Goal: Task Accomplishment & Management: Manage account settings

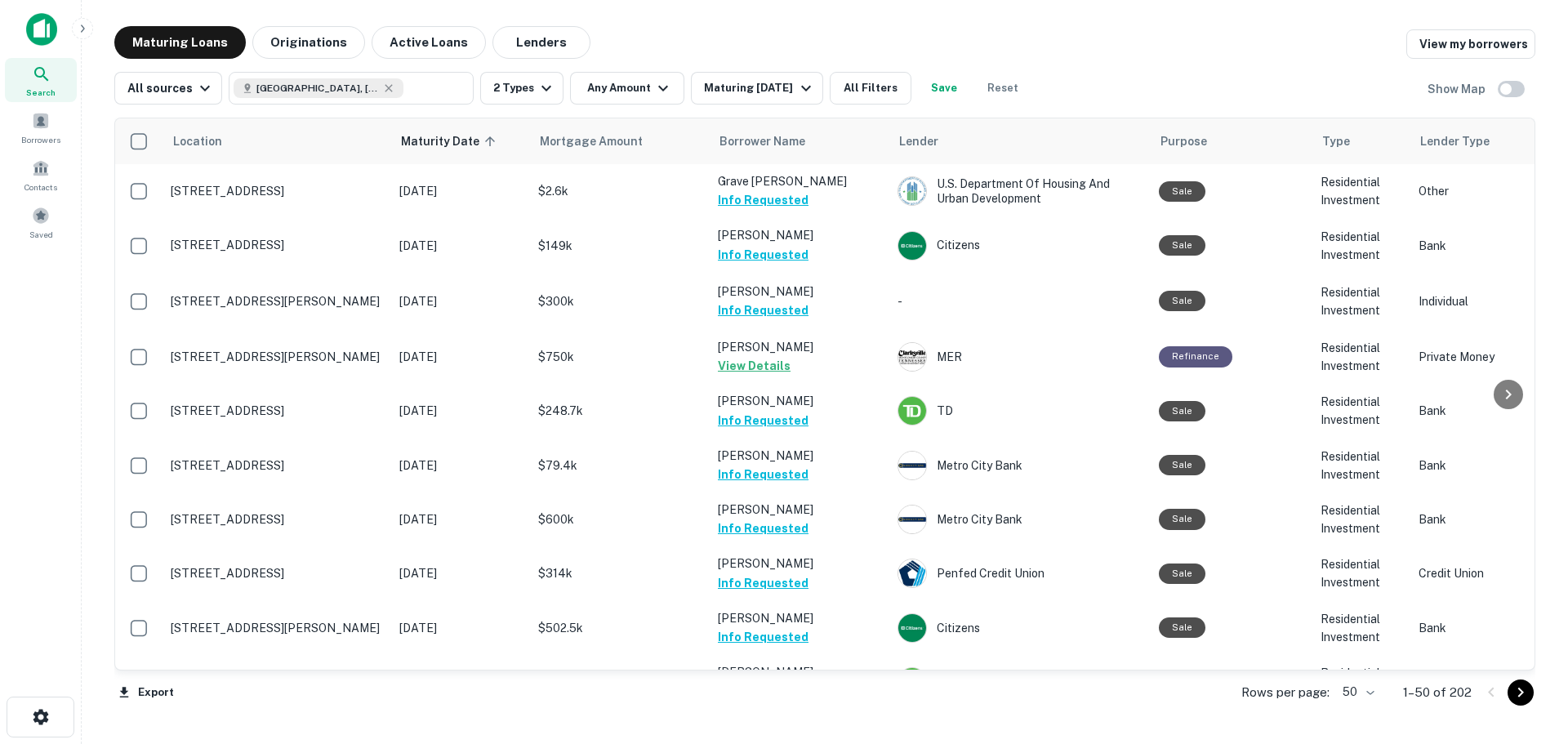
click at [516, 27] on button "Lenders" at bounding box center [541, 42] width 98 height 33
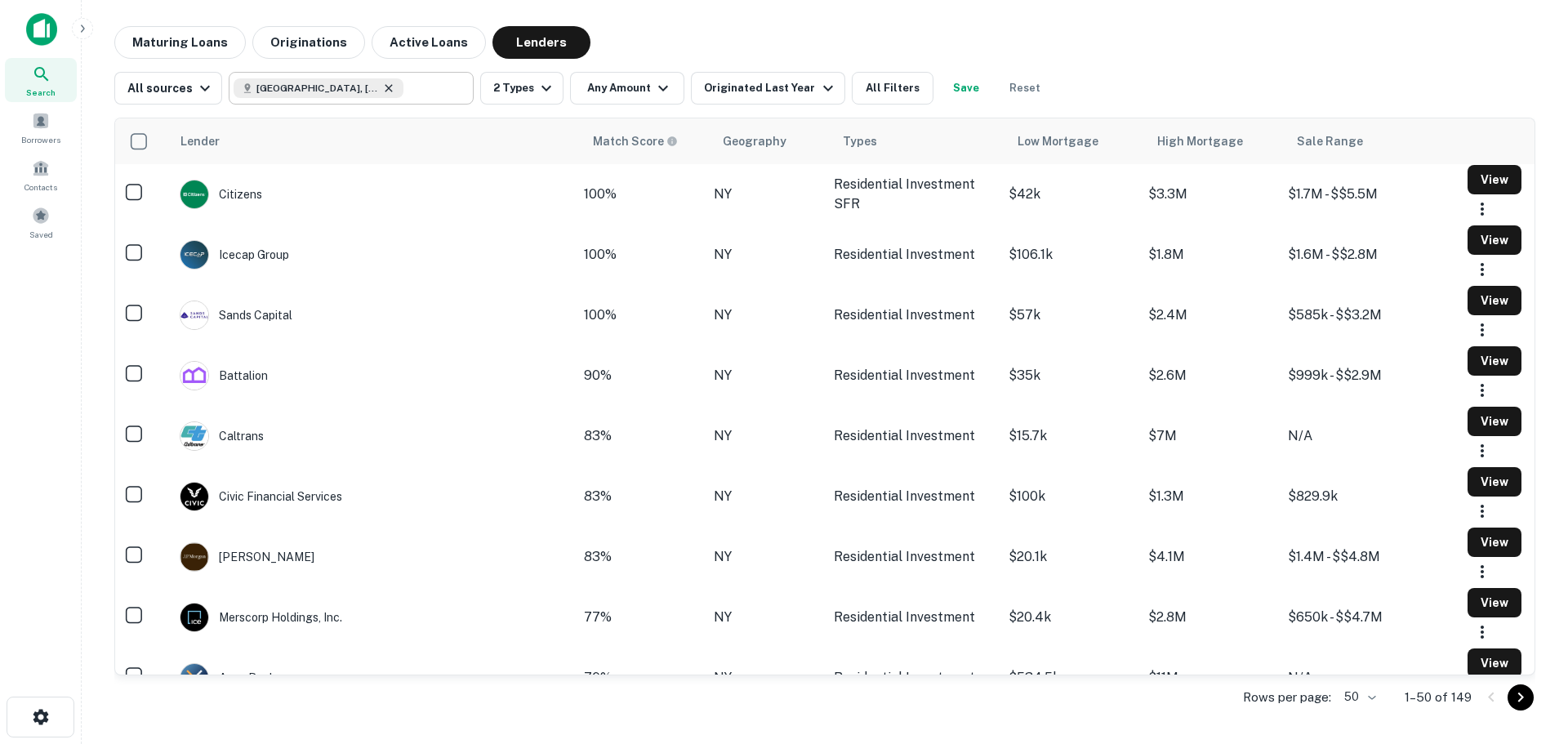
click at [382, 86] on icon at bounding box center [388, 88] width 13 height 13
type input "**********"
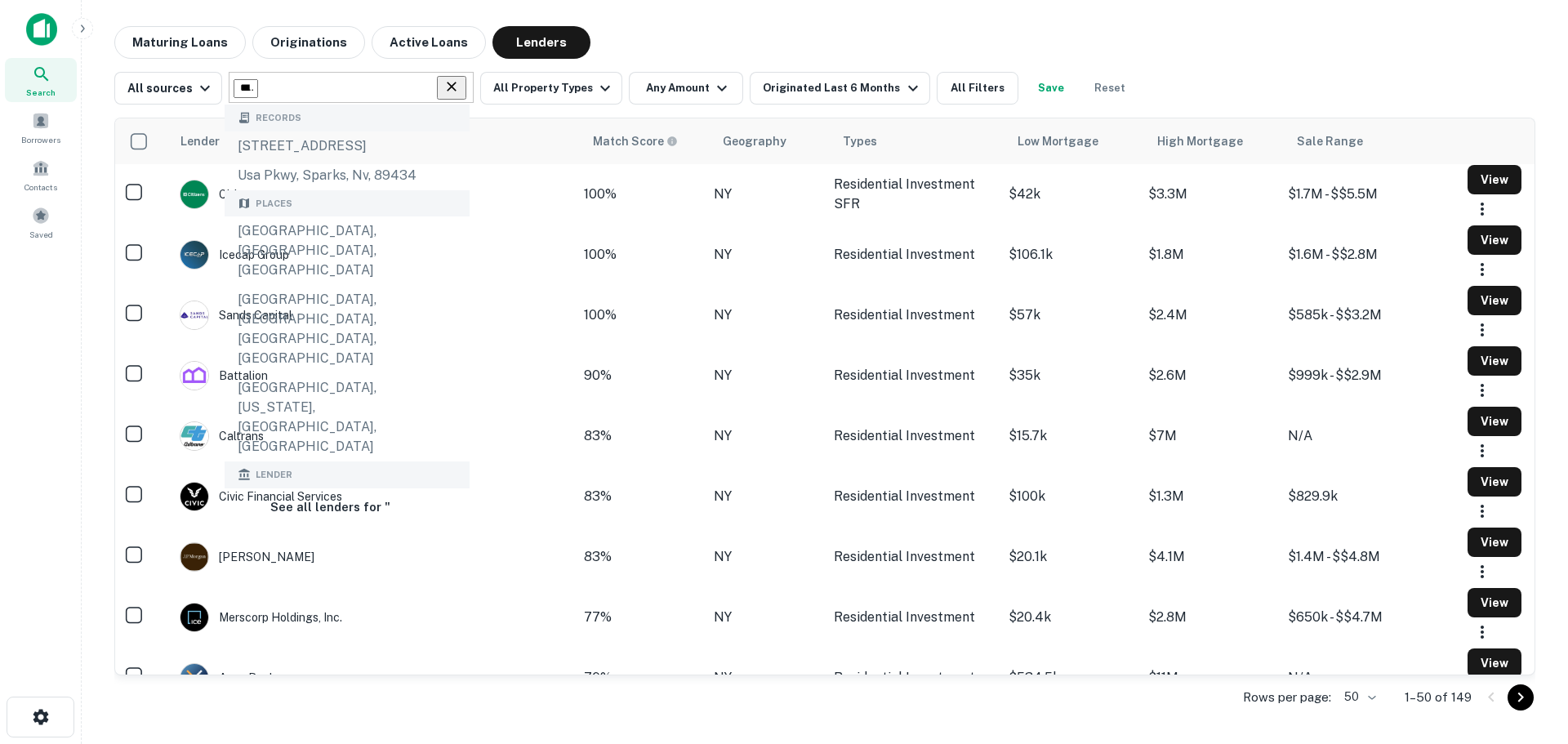
click at [658, 45] on div "Maturing Loans Originations Active Loans Lenders" at bounding box center [825, 42] width 1421 height 33
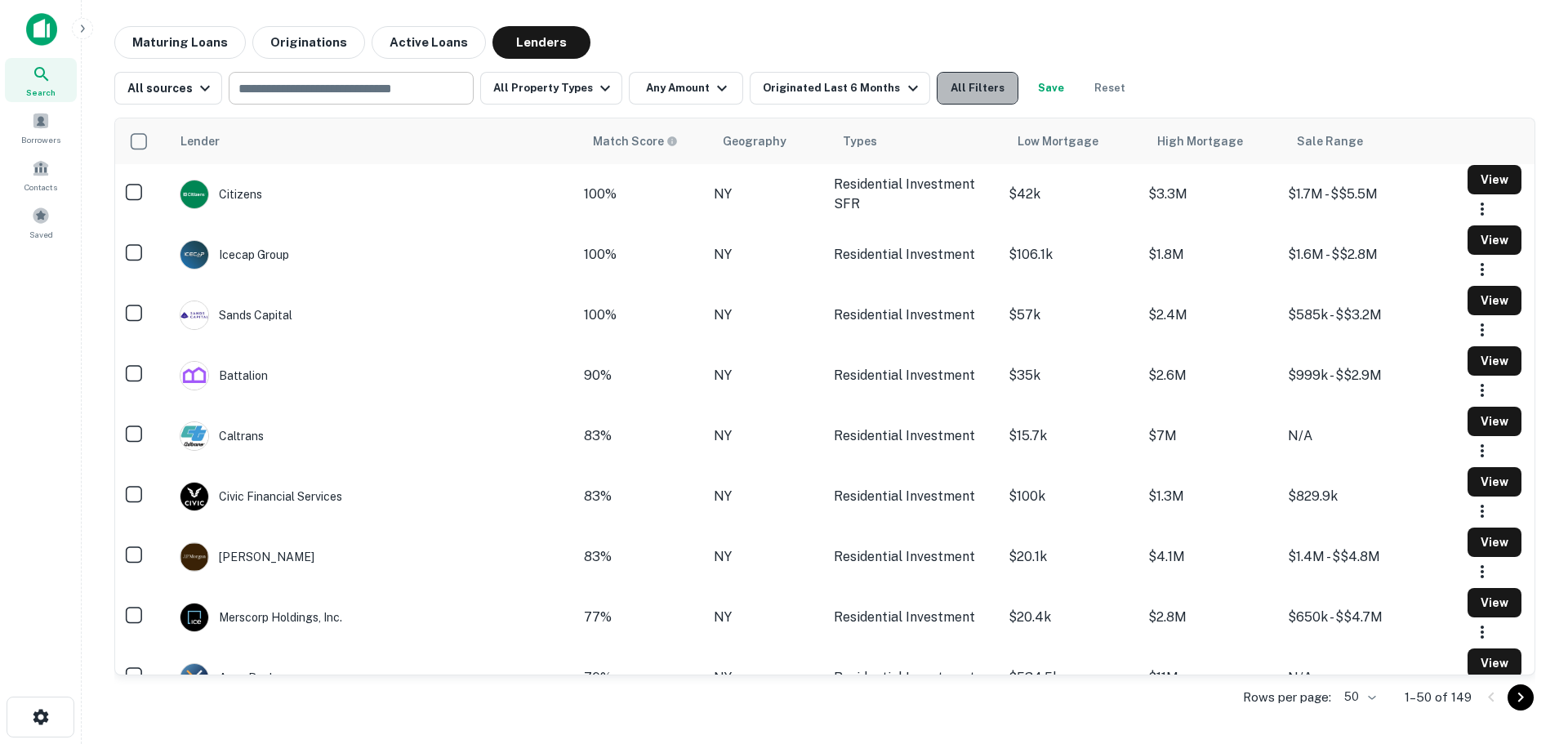
click at [942, 80] on button "All Filters" at bounding box center [977, 88] width 82 height 33
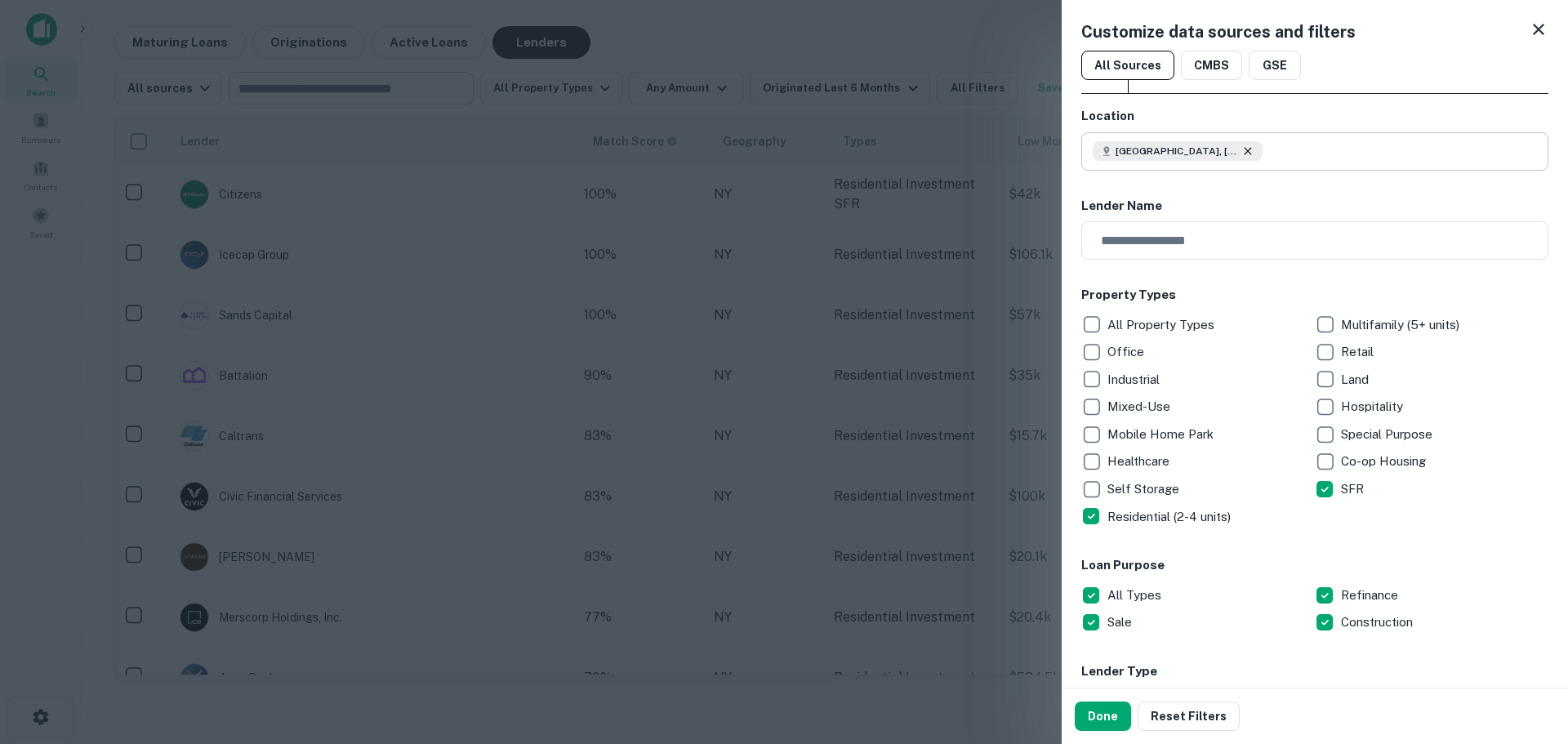
click at [1241, 149] on icon at bounding box center [1247, 150] width 13 height 13
drag, startPoint x: 1180, startPoint y: 233, endPoint x: 1179, endPoint y: 253, distance: 20.0
click at [1180, 233] on input "text" at bounding box center [1309, 241] width 456 height 39
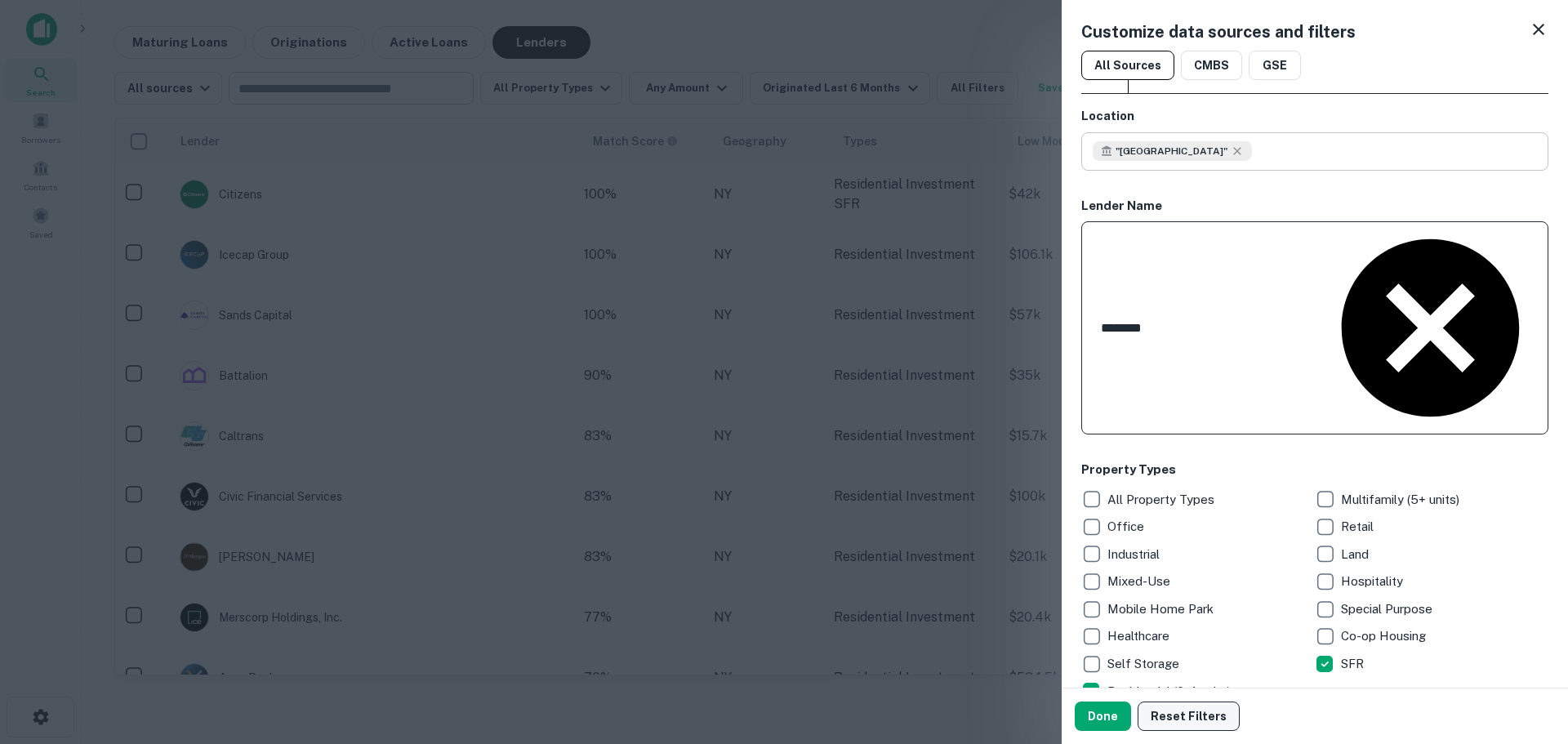
type input "********"
click at [1187, 716] on button "Reset Filters" at bounding box center [1188, 715] width 102 height 29
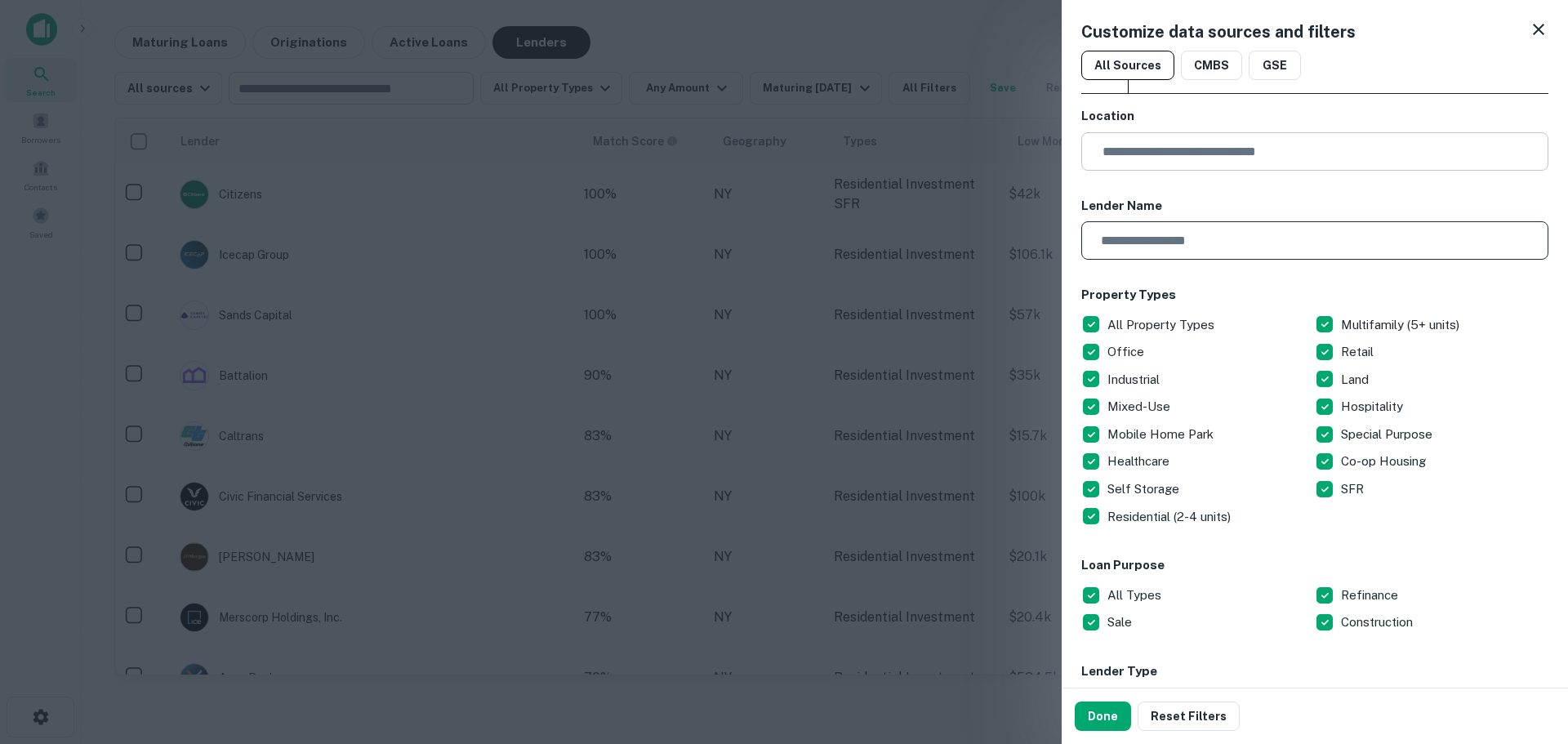
click at [1241, 234] on input "text" at bounding box center [1309, 241] width 456 height 39
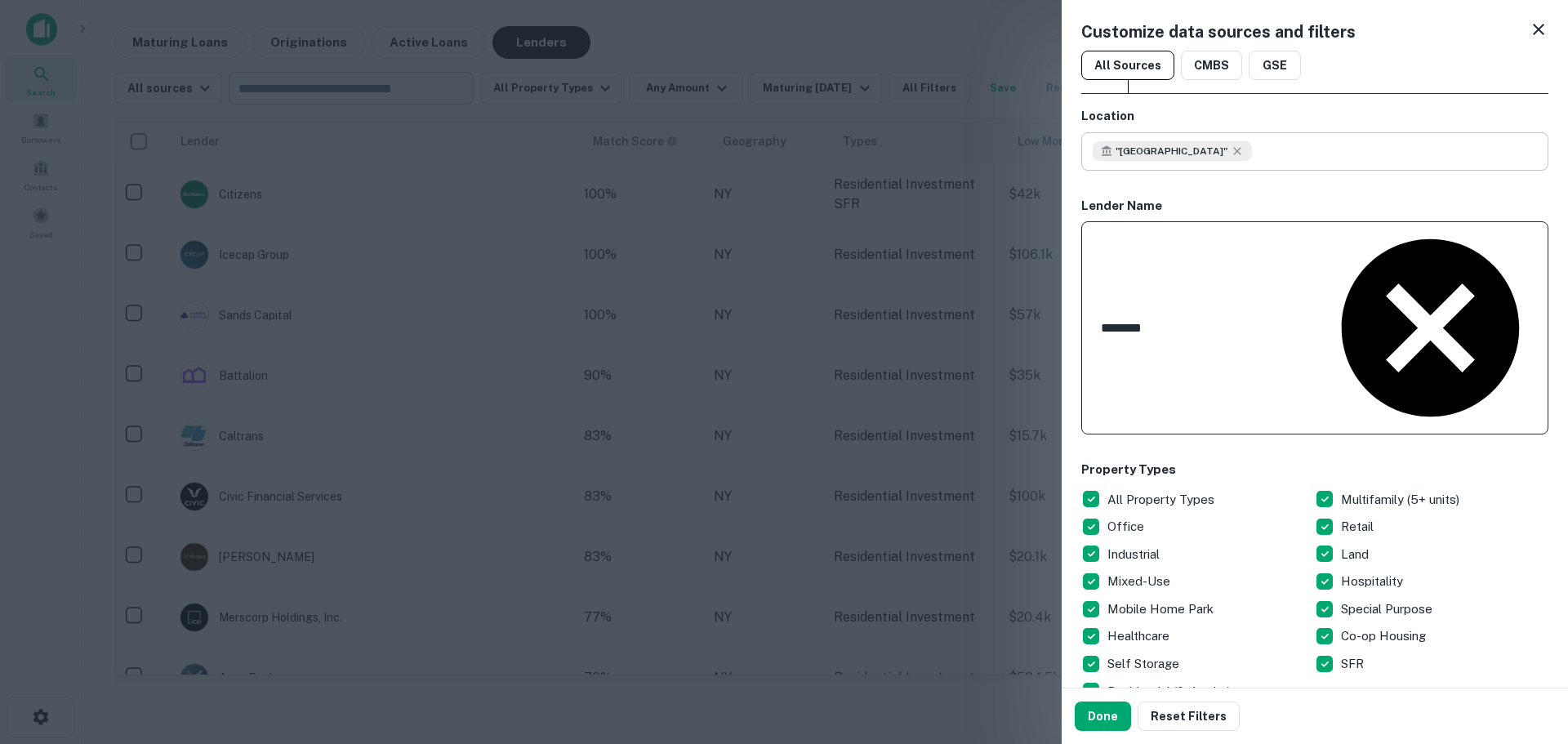
type input "********"
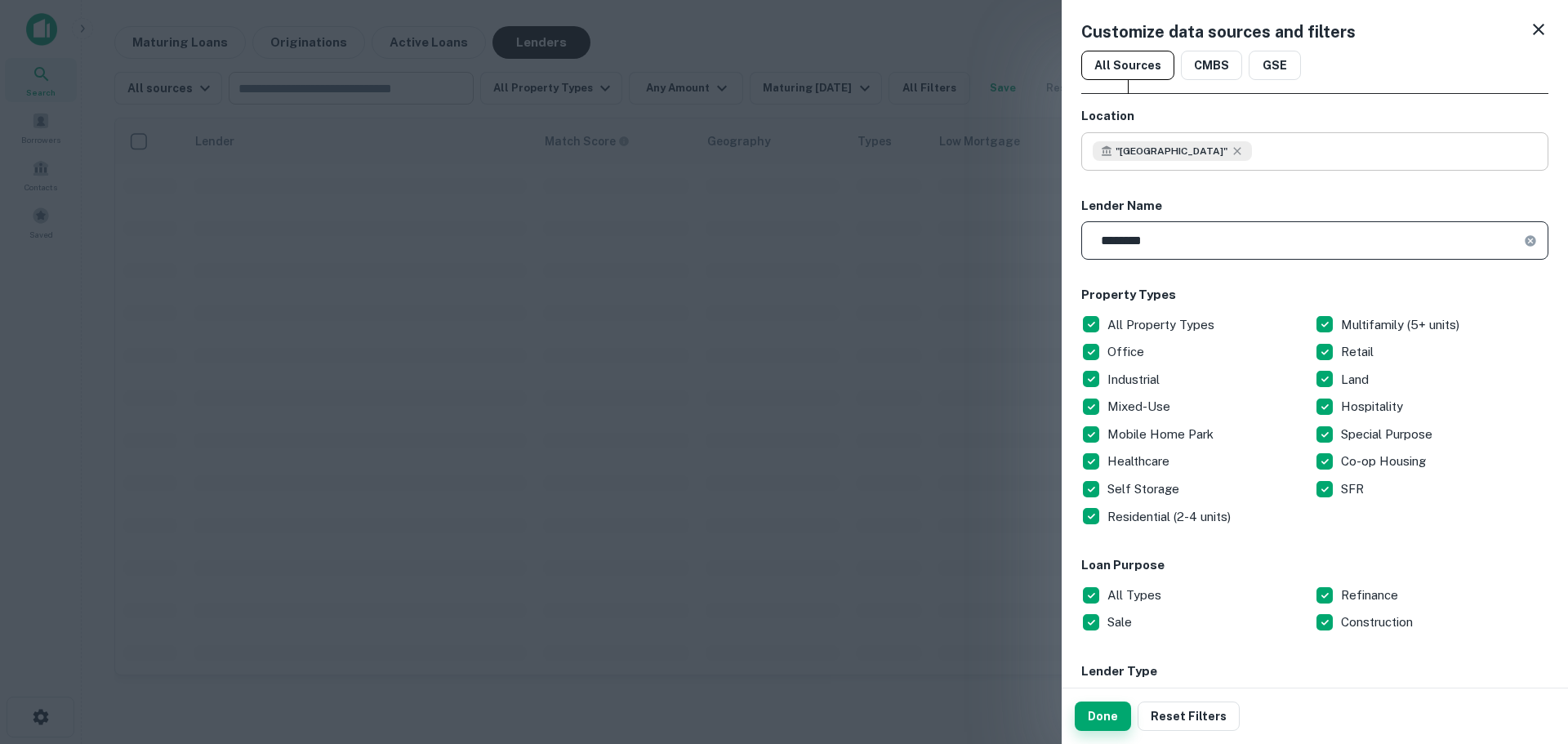
click at [1114, 720] on button "Done" at bounding box center [1103, 715] width 56 height 29
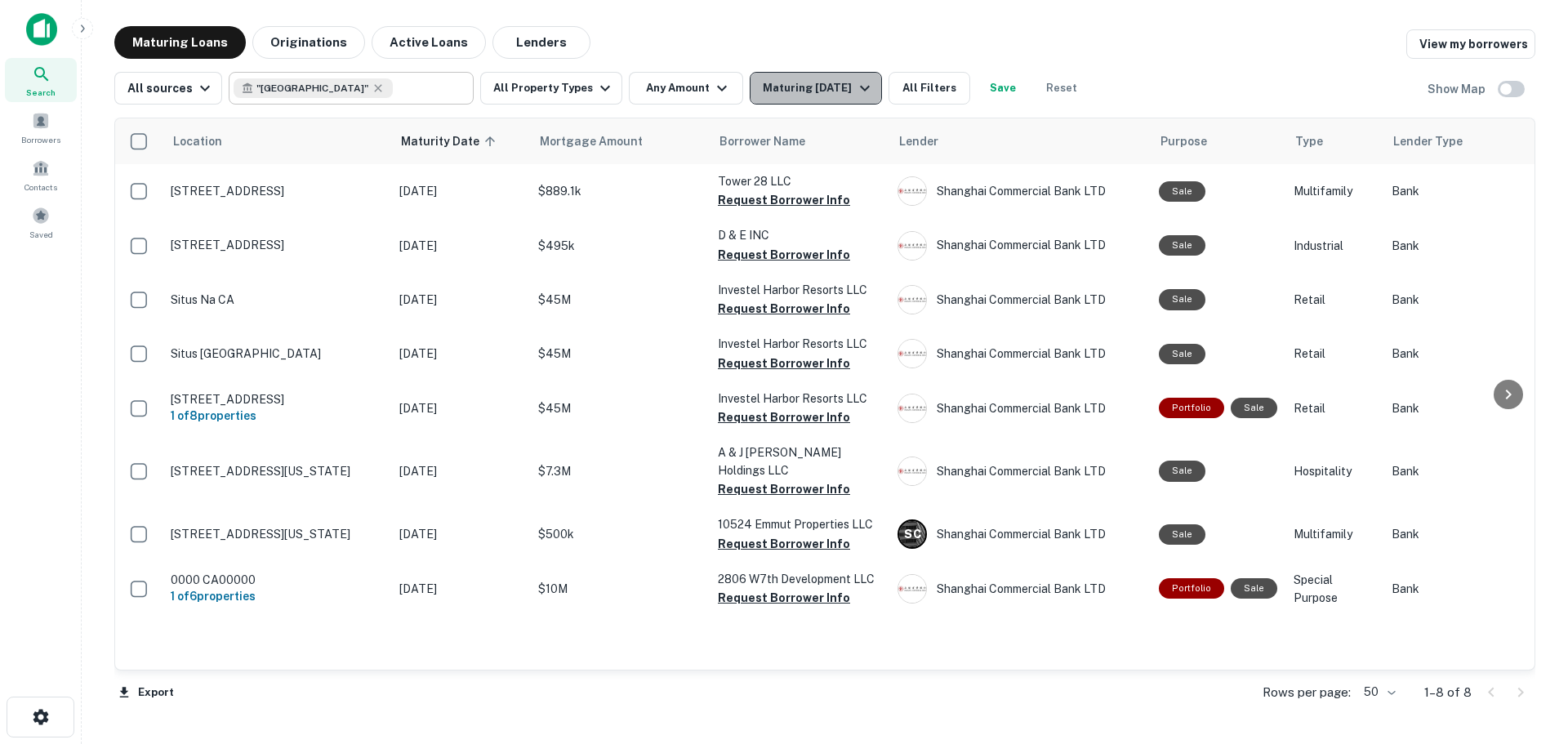
click at [843, 90] on div "Maturing [DATE]" at bounding box center [819, 88] width 111 height 19
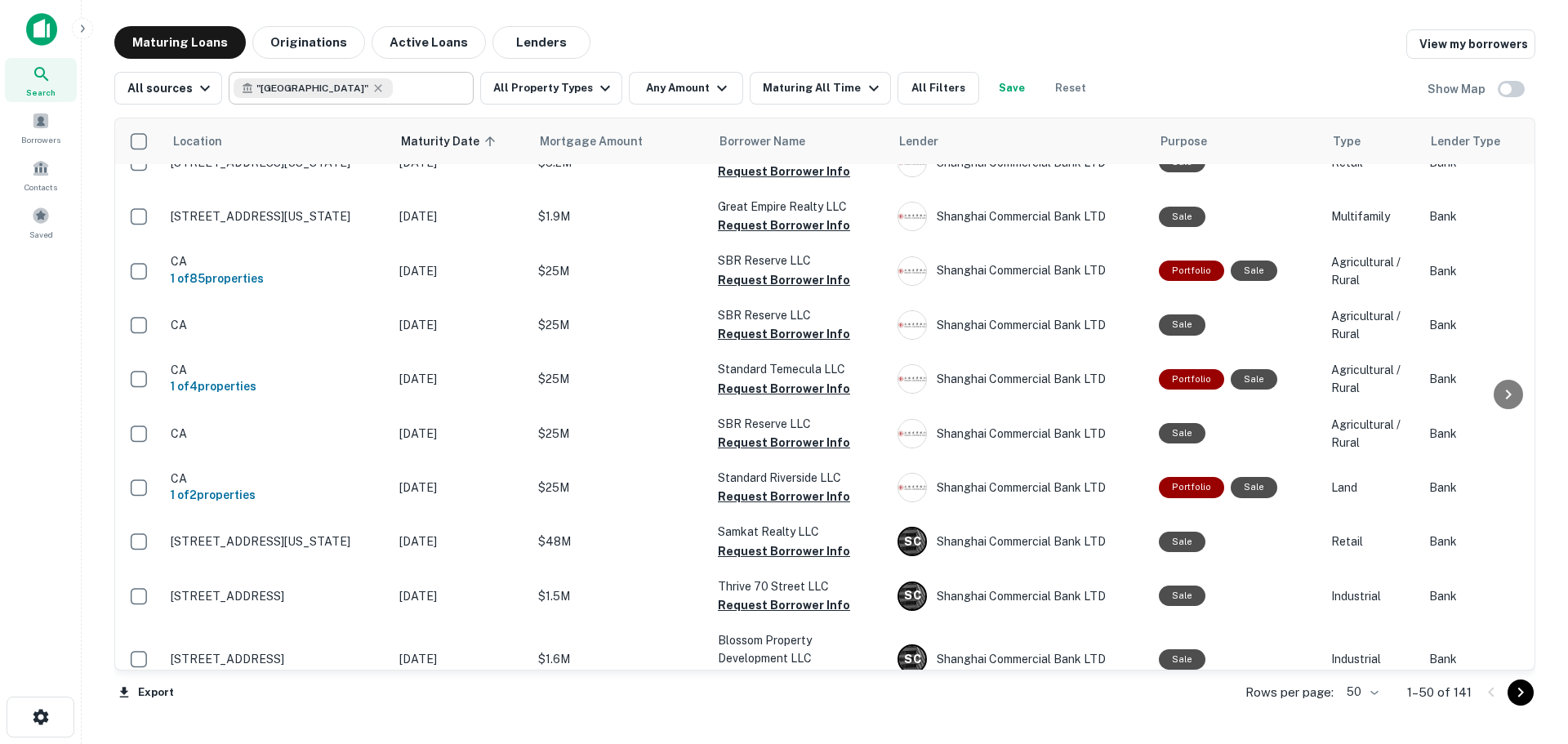
scroll to position [2308, 0]
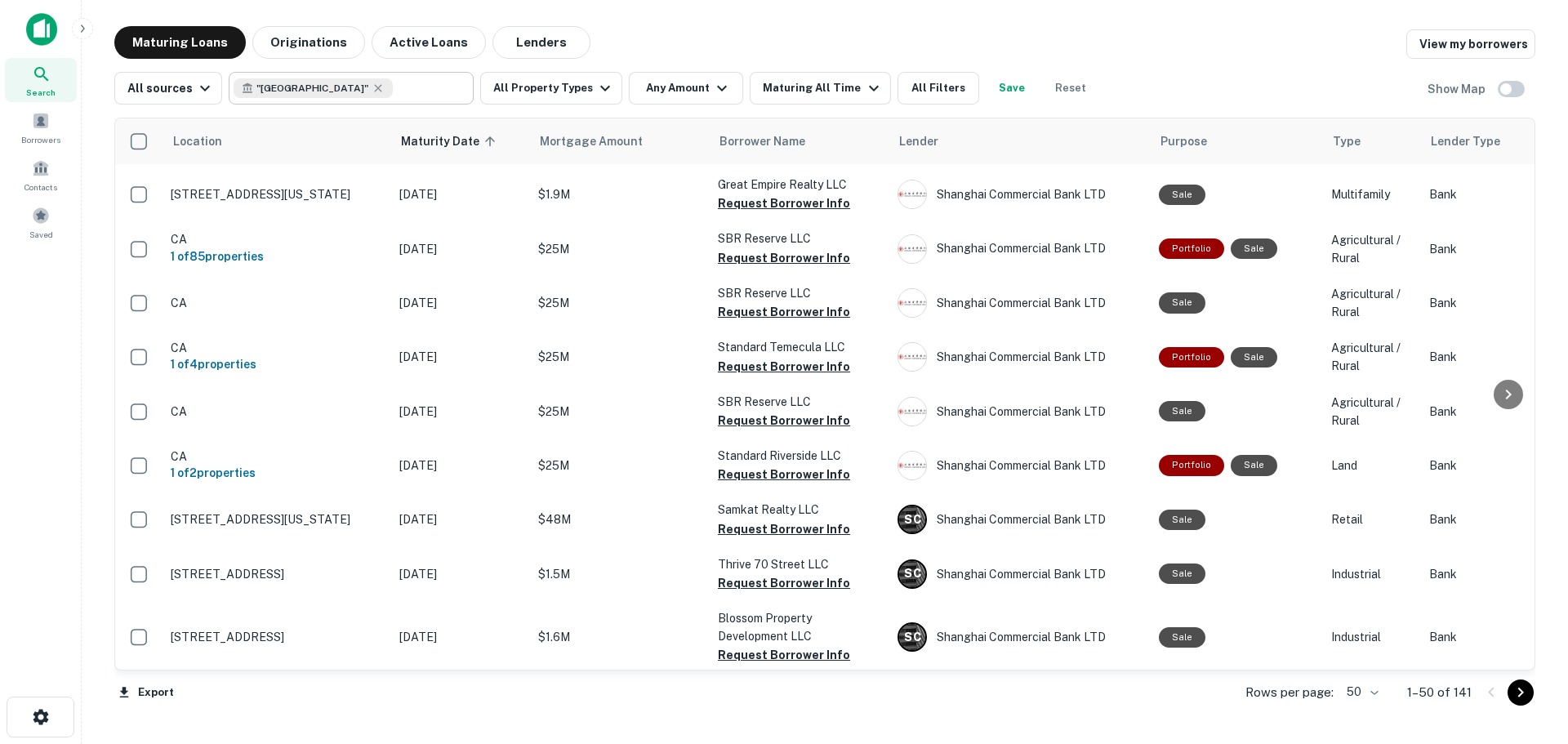
click at [1375, 692] on body "Search Borrowers Contacts Saved Maturing Loans Originations Active Loans Lender…" at bounding box center [784, 372] width 1568 height 744
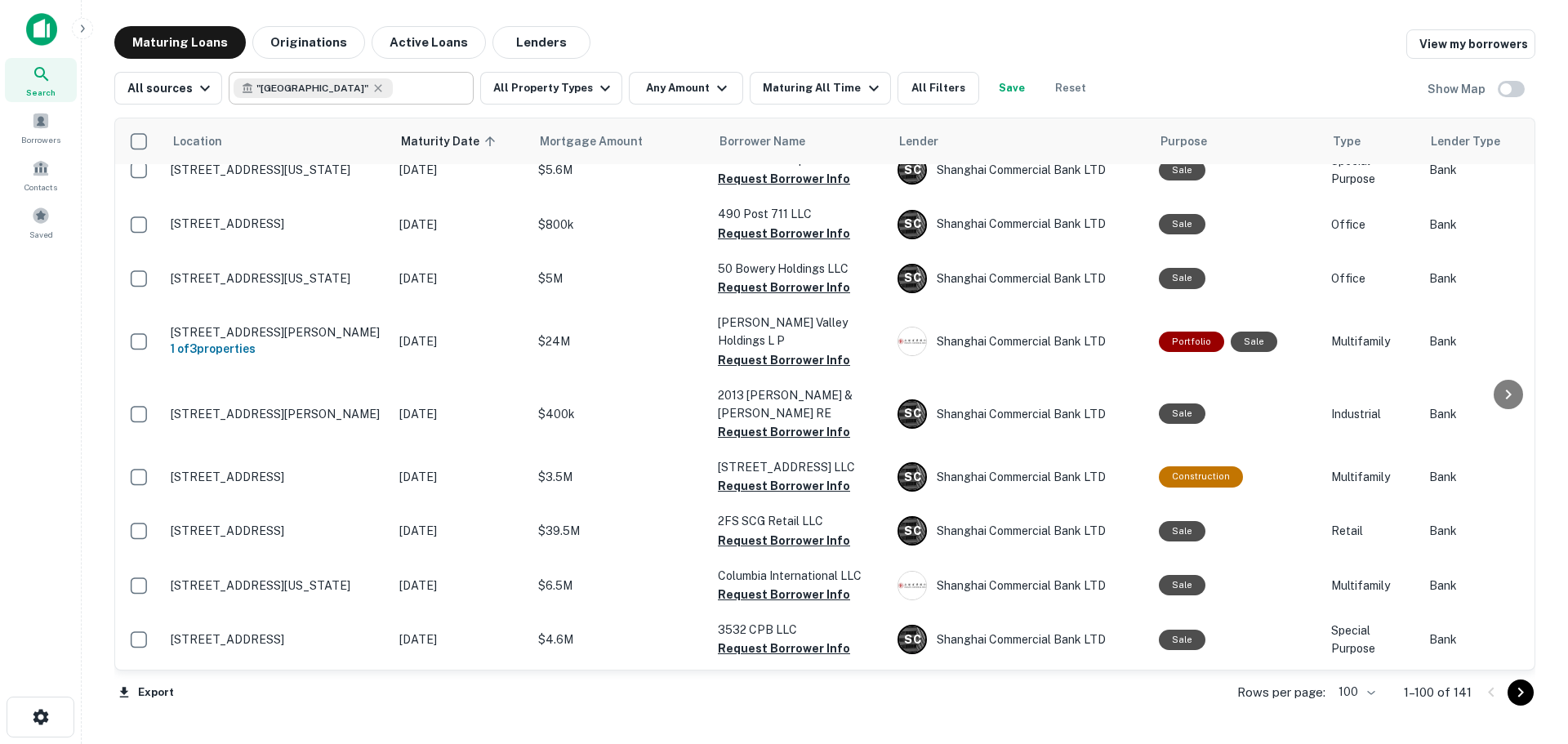
scroll to position [5128, 0]
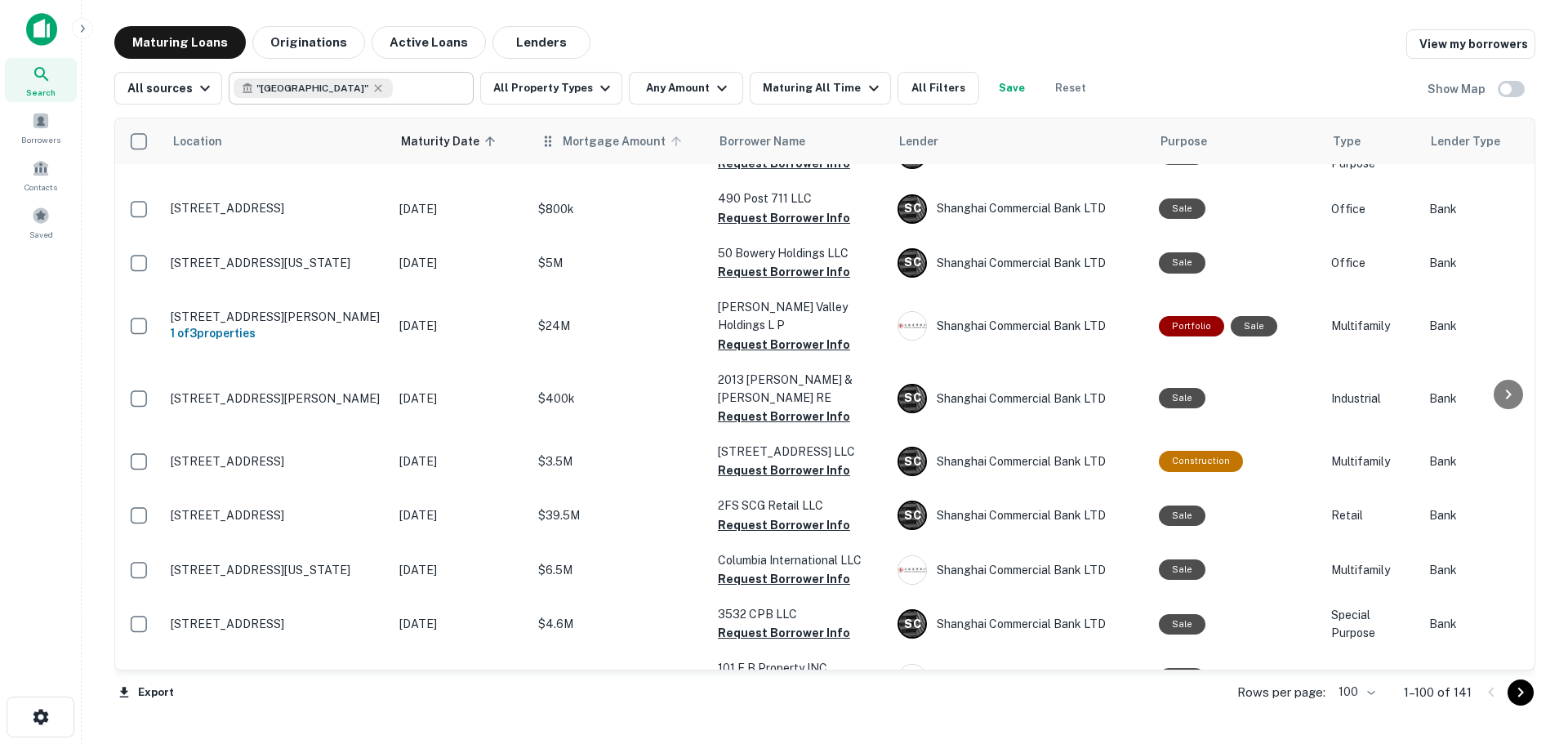
drag, startPoint x: 1527, startPoint y: 692, endPoint x: 583, endPoint y: 140, distance: 1093.5
click at [1527, 692] on icon "Go to next page" at bounding box center [1520, 692] width 19 height 19
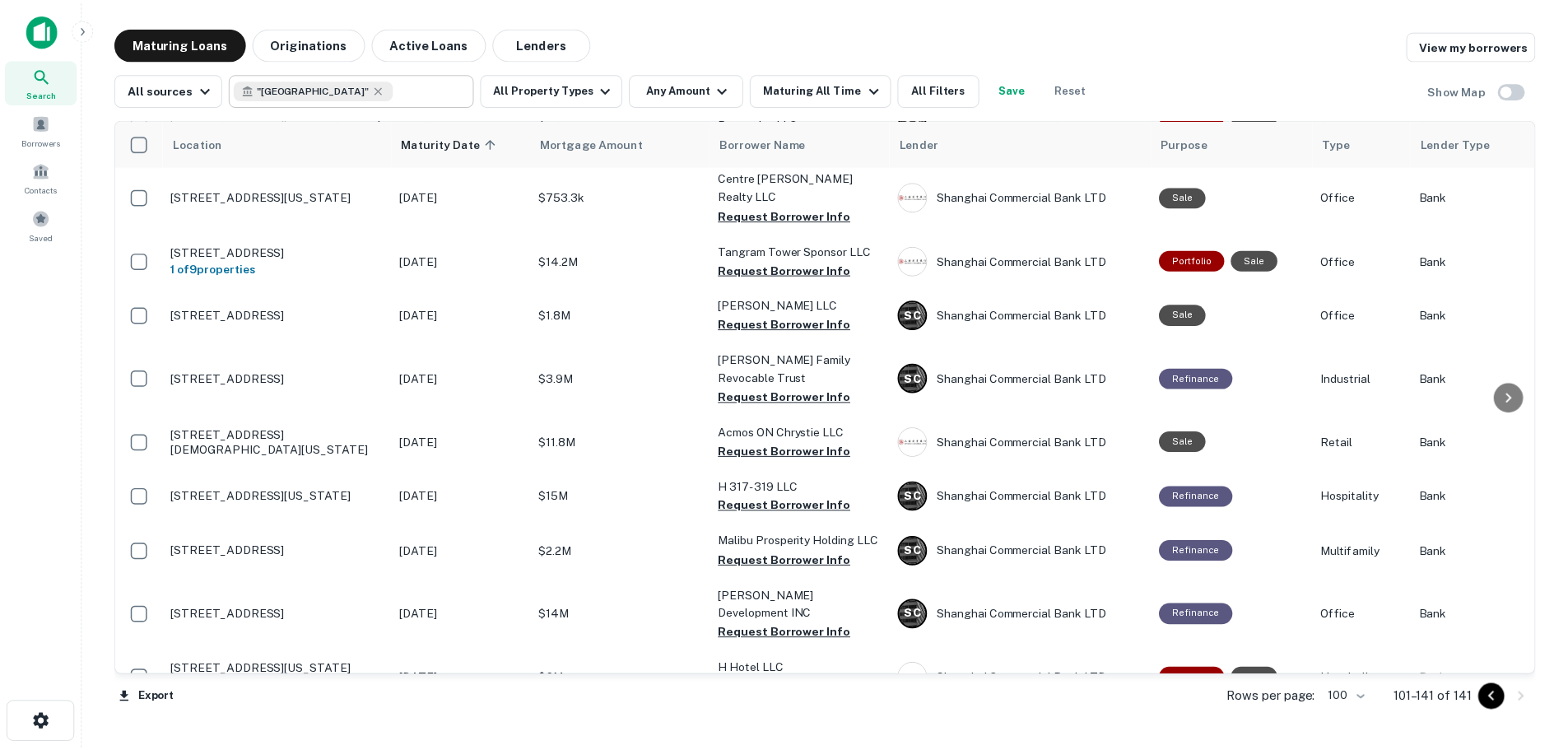
scroll to position [1770, 0]
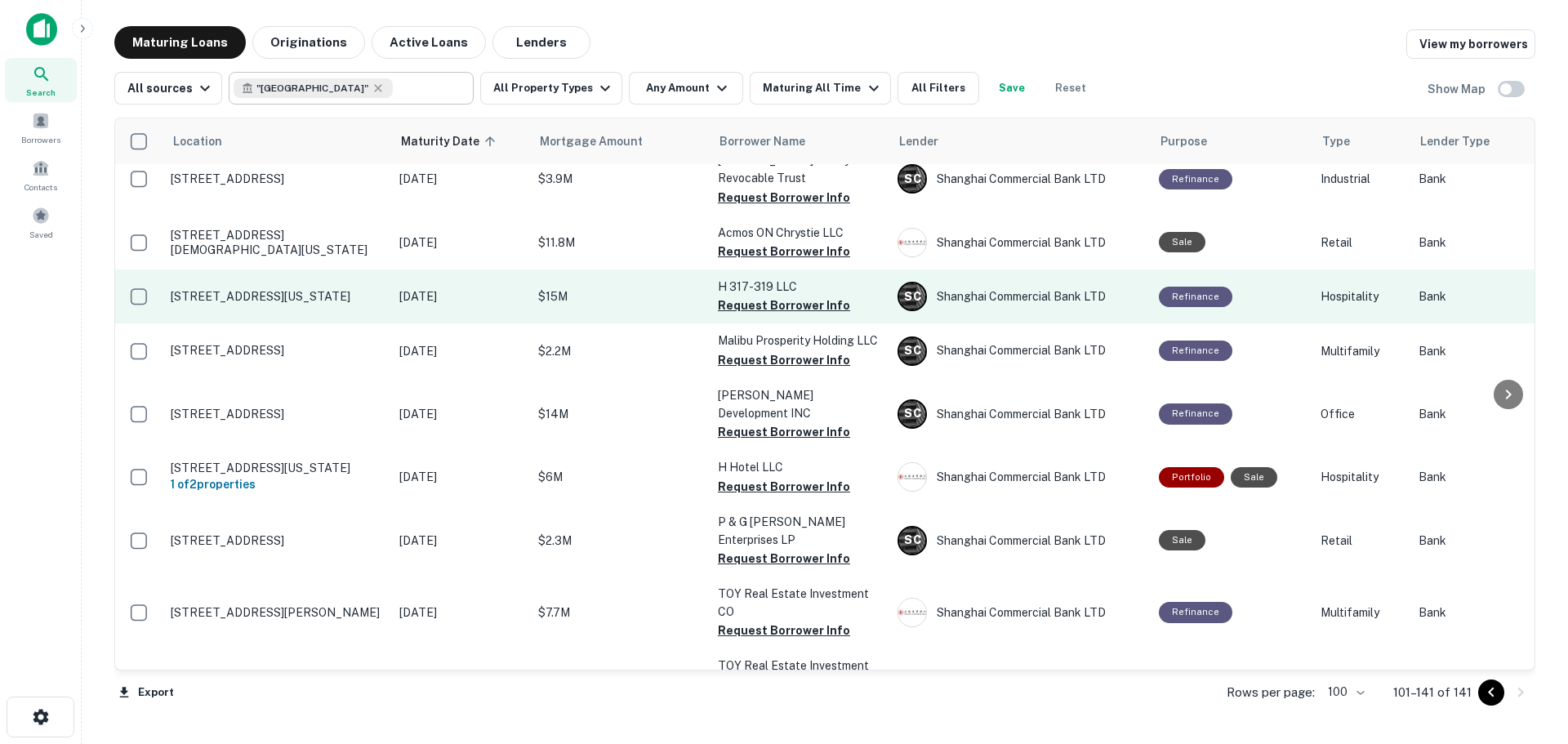
click at [234, 270] on td "[STREET_ADDRESS][US_STATE]" at bounding box center [277, 297] width 228 height 54
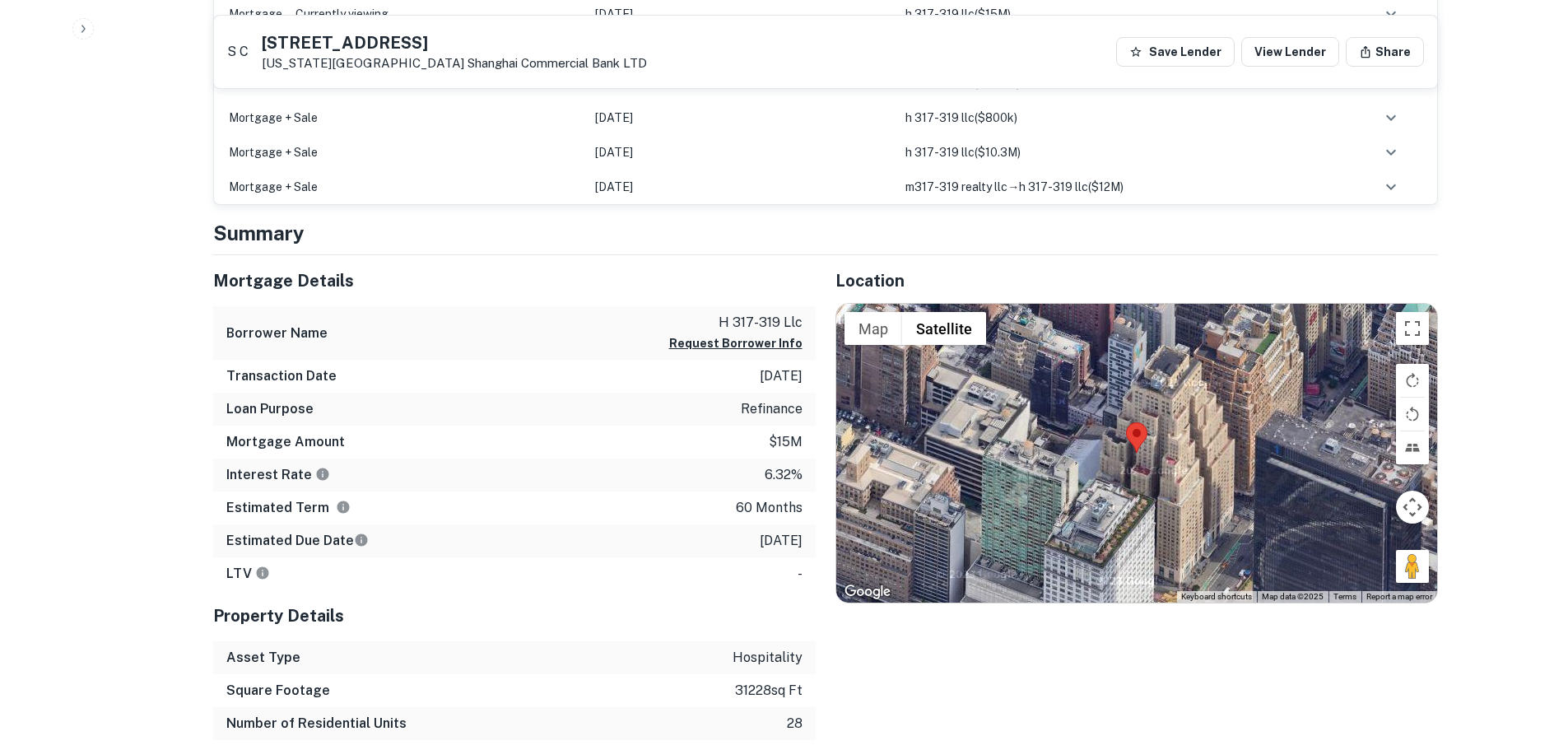
scroll to position [1481, 0]
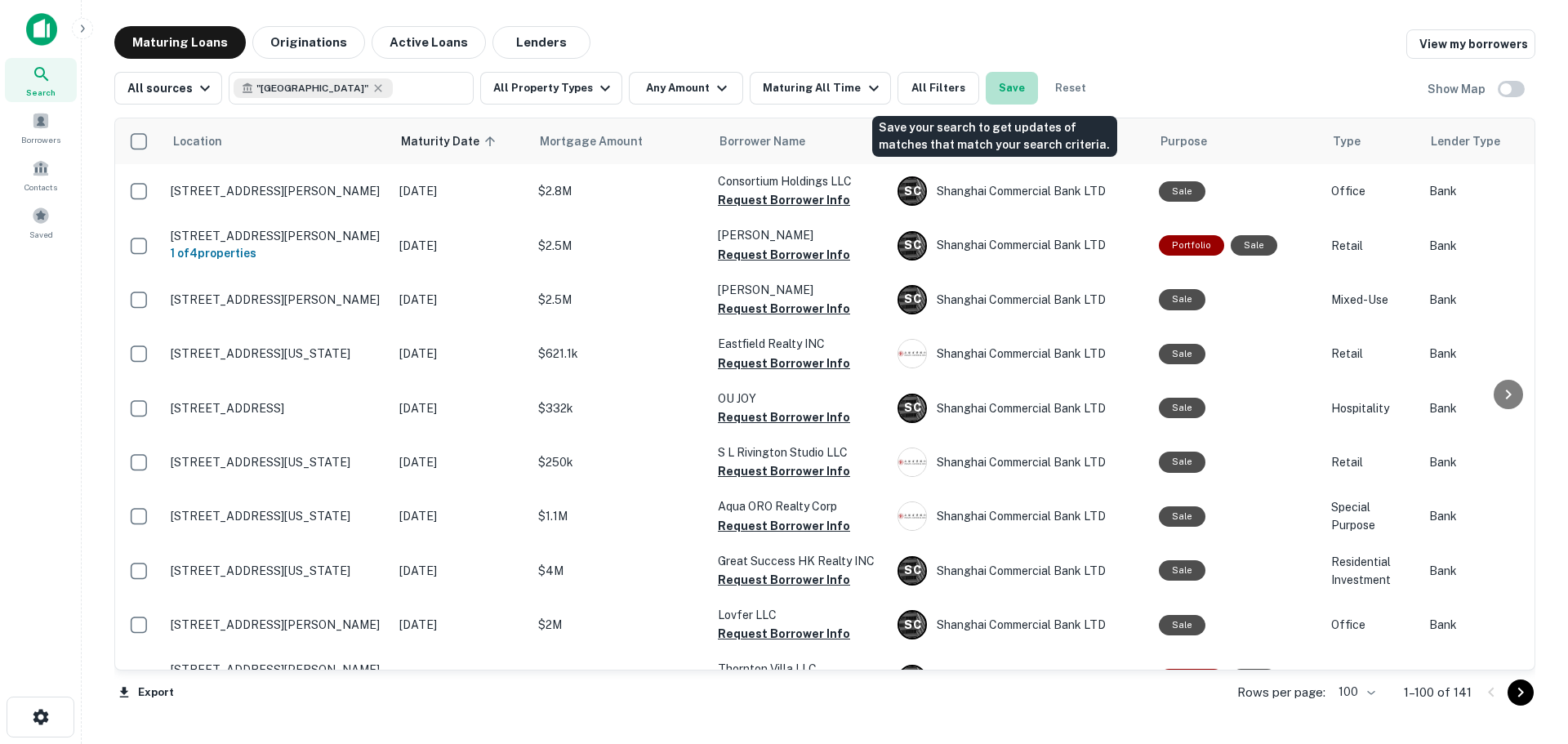
click at [989, 76] on button "Save" at bounding box center [1012, 88] width 52 height 33
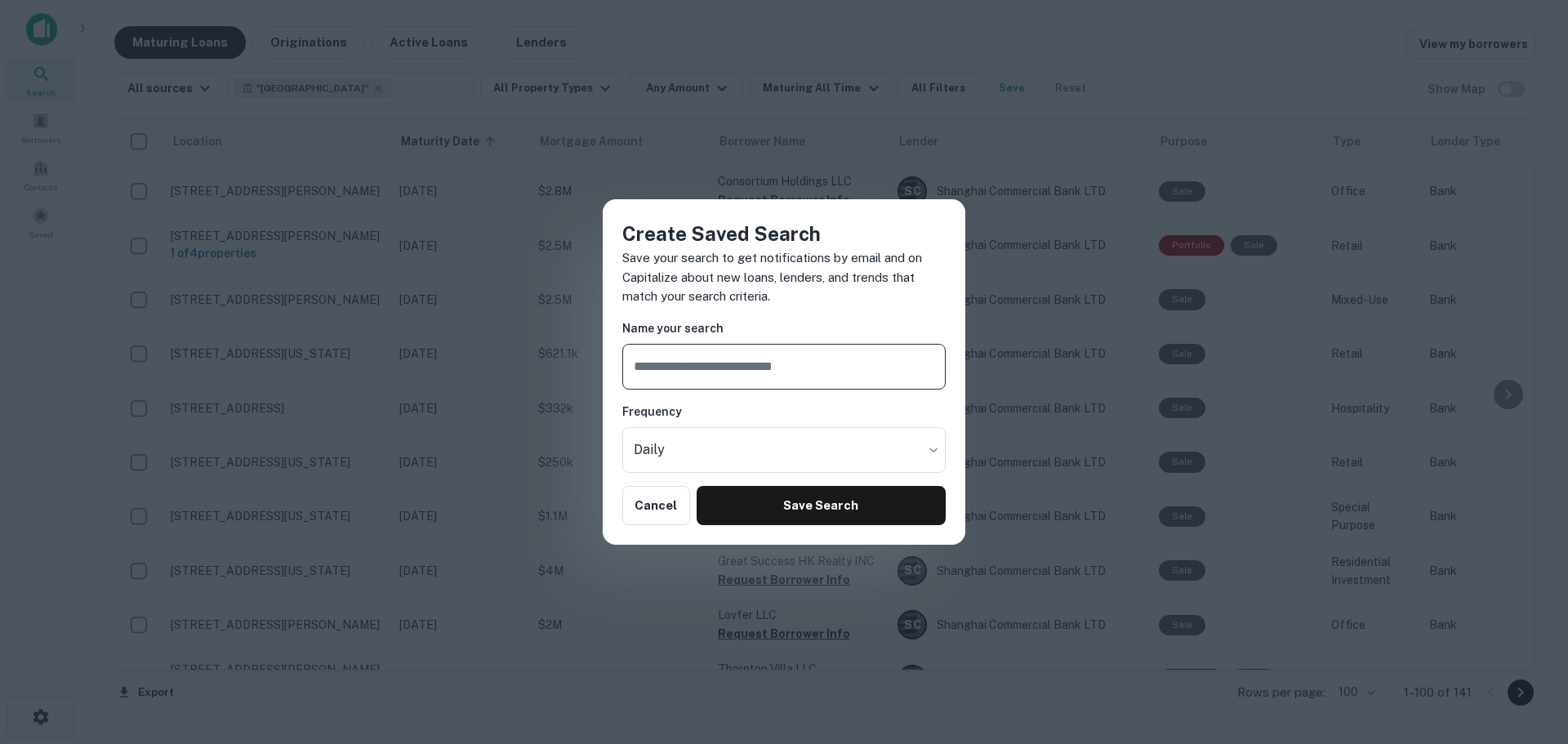
click at [635, 369] on input "text" at bounding box center [784, 367] width 324 height 45
type input "********"
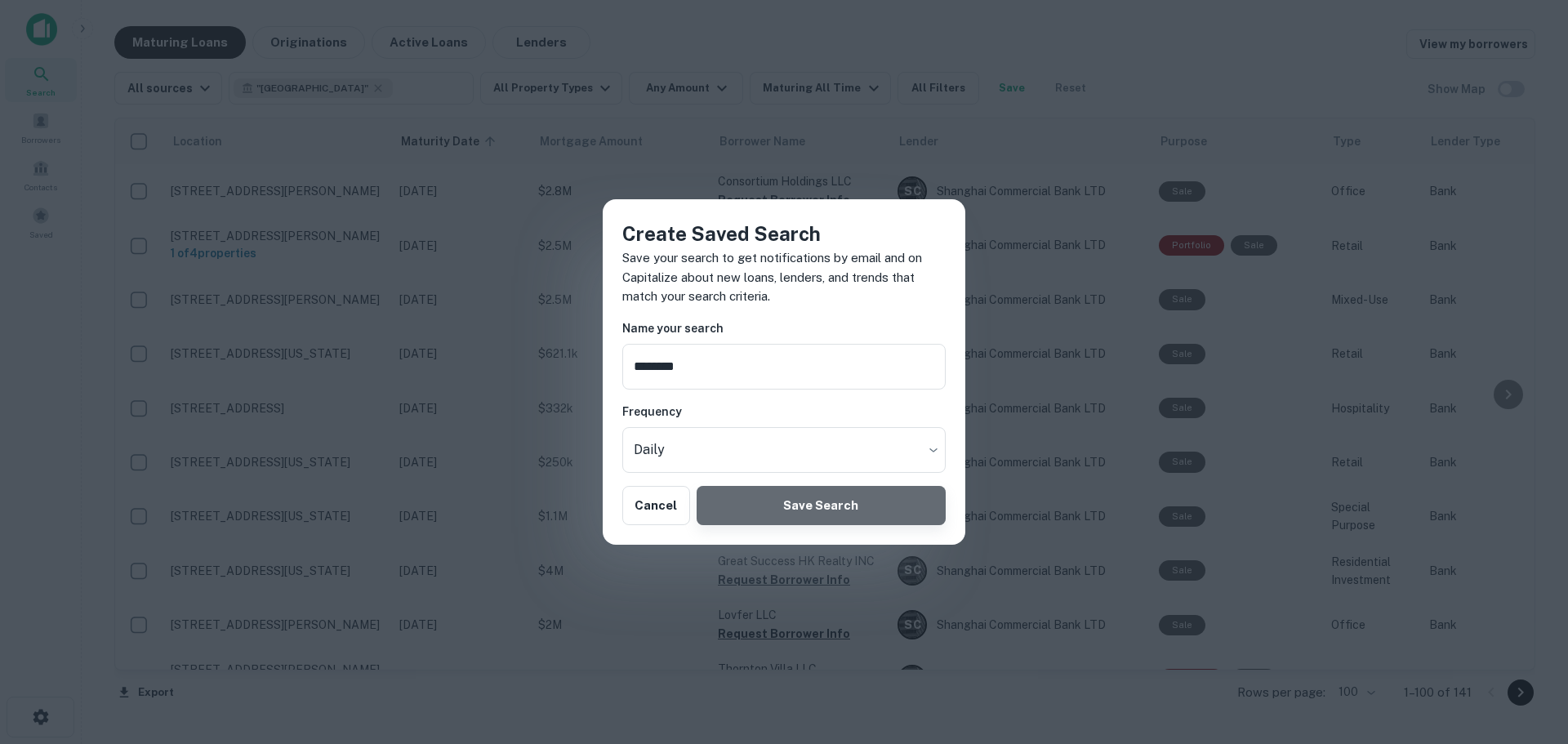
click at [823, 496] on button "Save Search" at bounding box center [820, 505] width 249 height 39
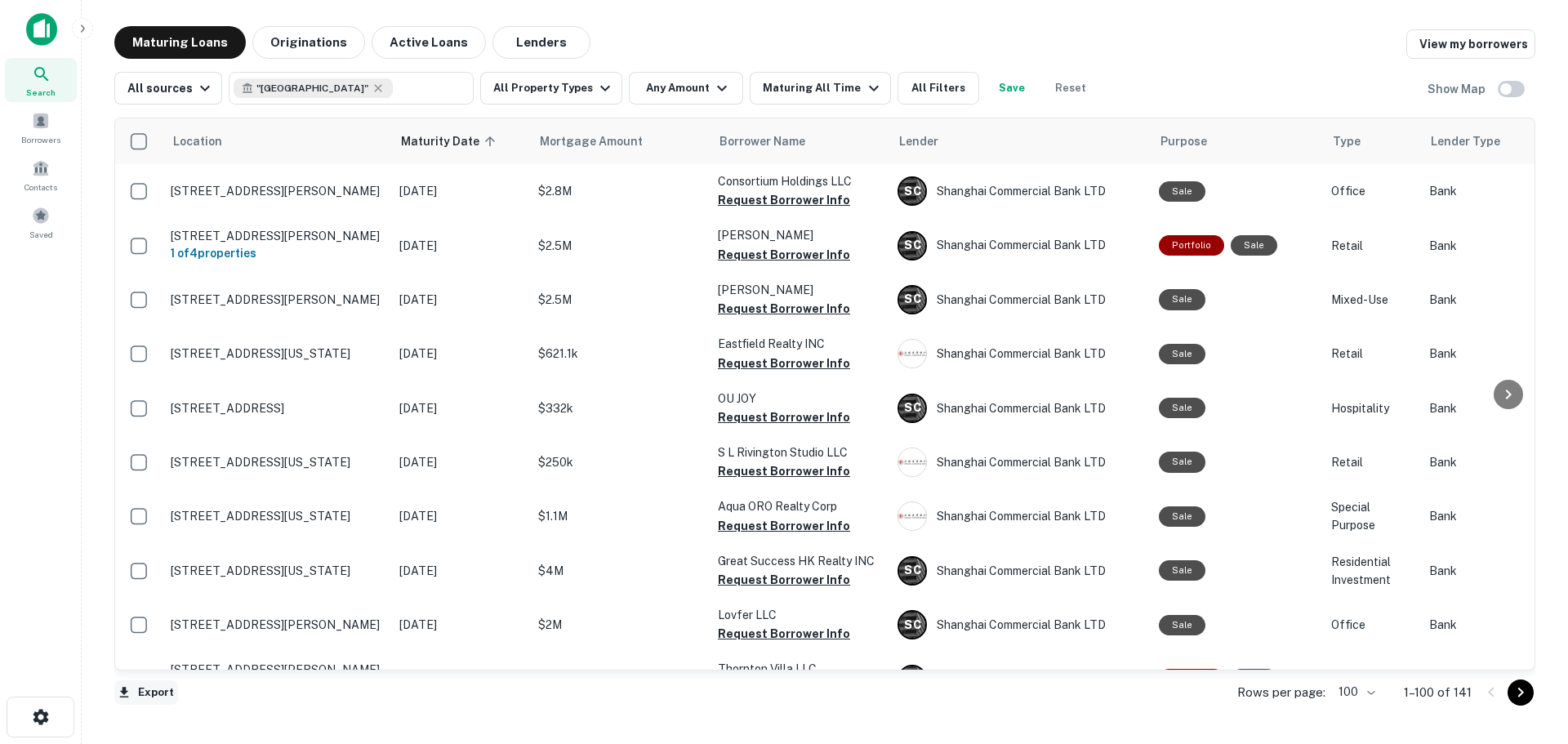
click at [121, 692] on icon "button" at bounding box center [124, 692] width 14 height 14
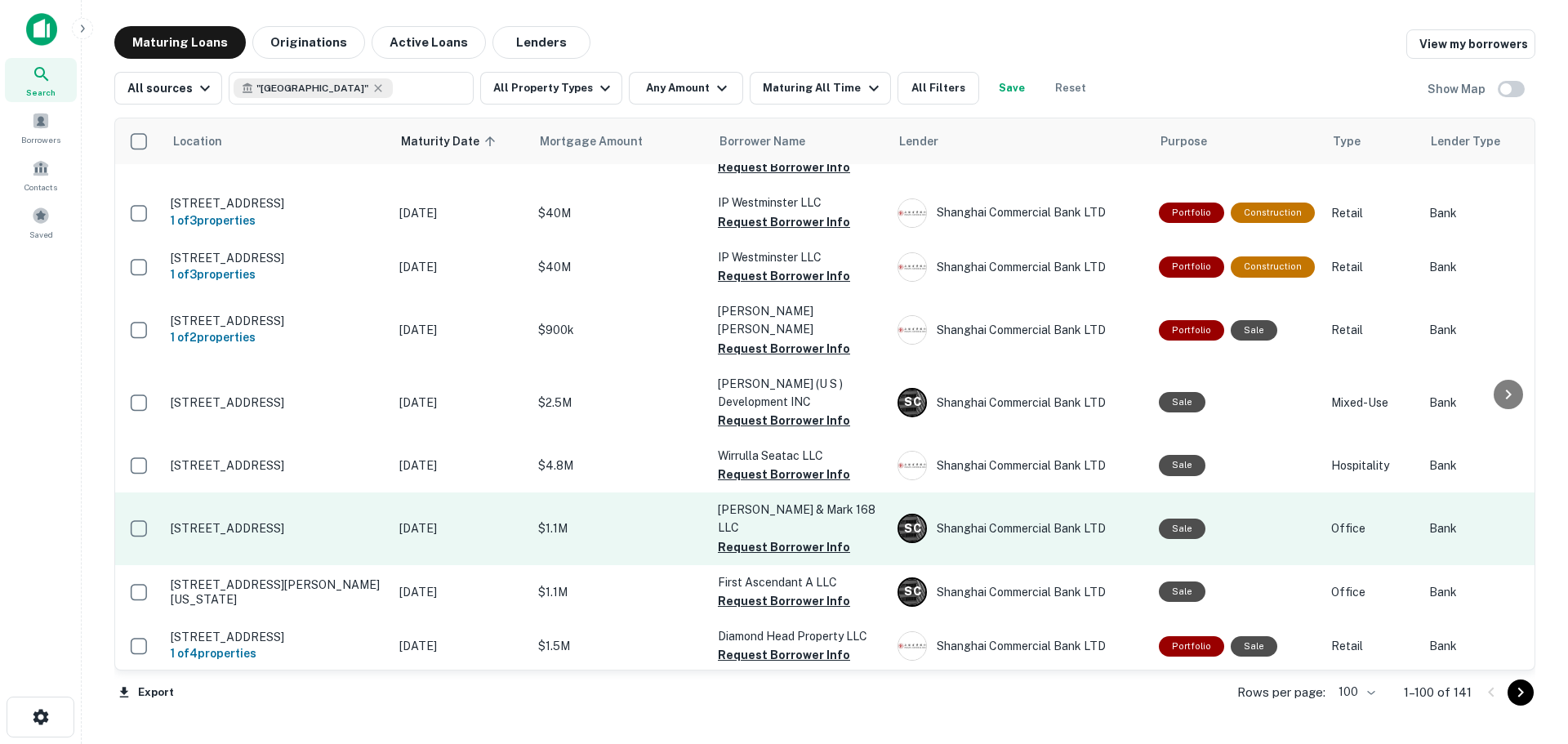
scroll to position [2857, 0]
